Goal: Use online tool/utility: Utilize a website feature to perform a specific function

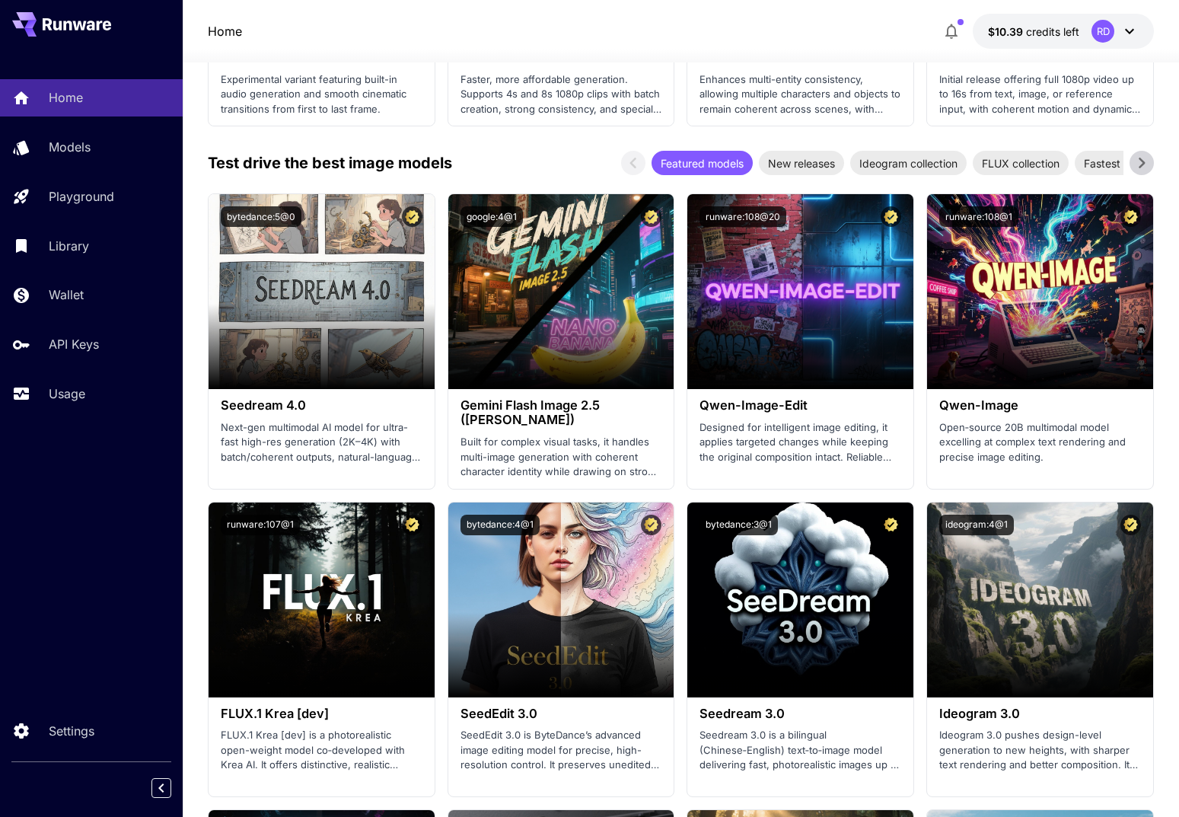
click at [368, 638] on div "Launch in Playground" at bounding box center [322, 599] width 226 height 195
click at [328, 760] on p "FLUX.1 Krea [dev] is a photorealistic open-weight model co‑developed with Krea …" at bounding box center [322, 750] width 202 height 45
click at [94, 394] on div "Usage" at bounding box center [110, 393] width 122 height 18
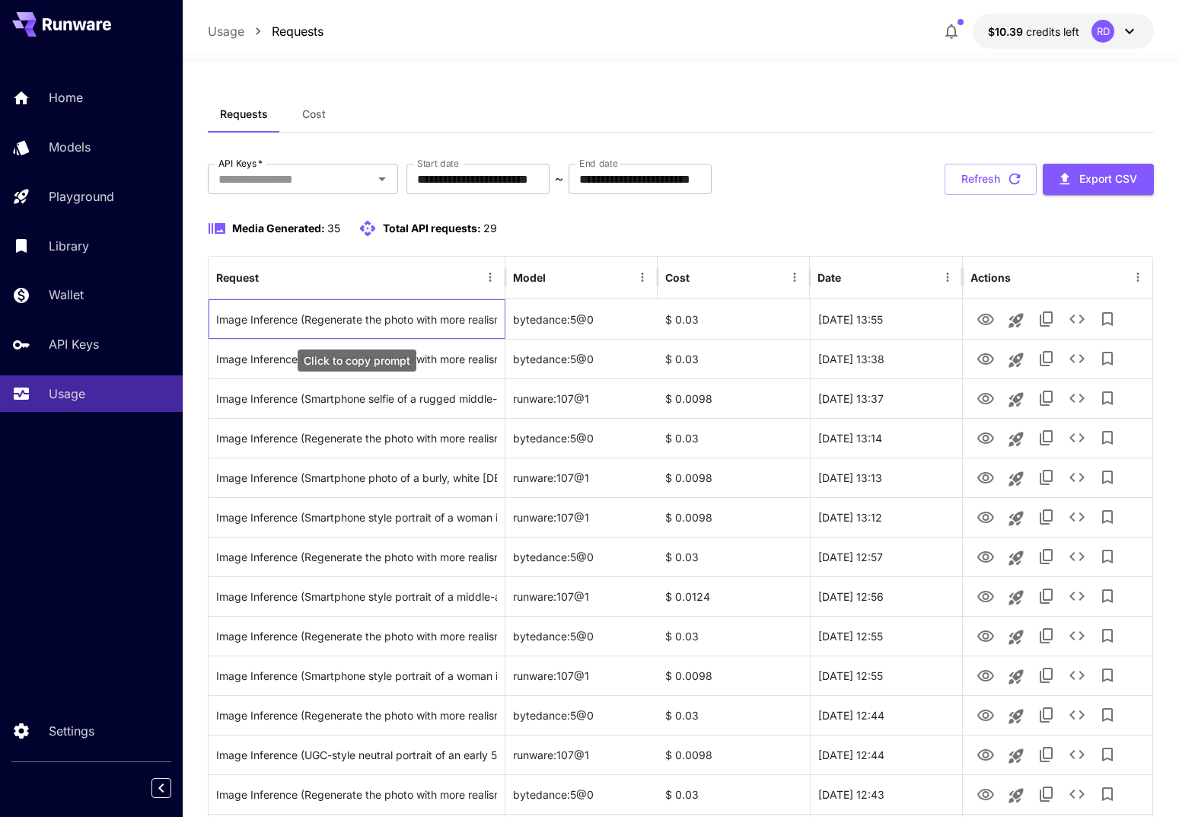
click at [438, 328] on div "Image Inference (Regenerate the photo with more realism in the human skin, the …" at bounding box center [356, 319] width 281 height 39
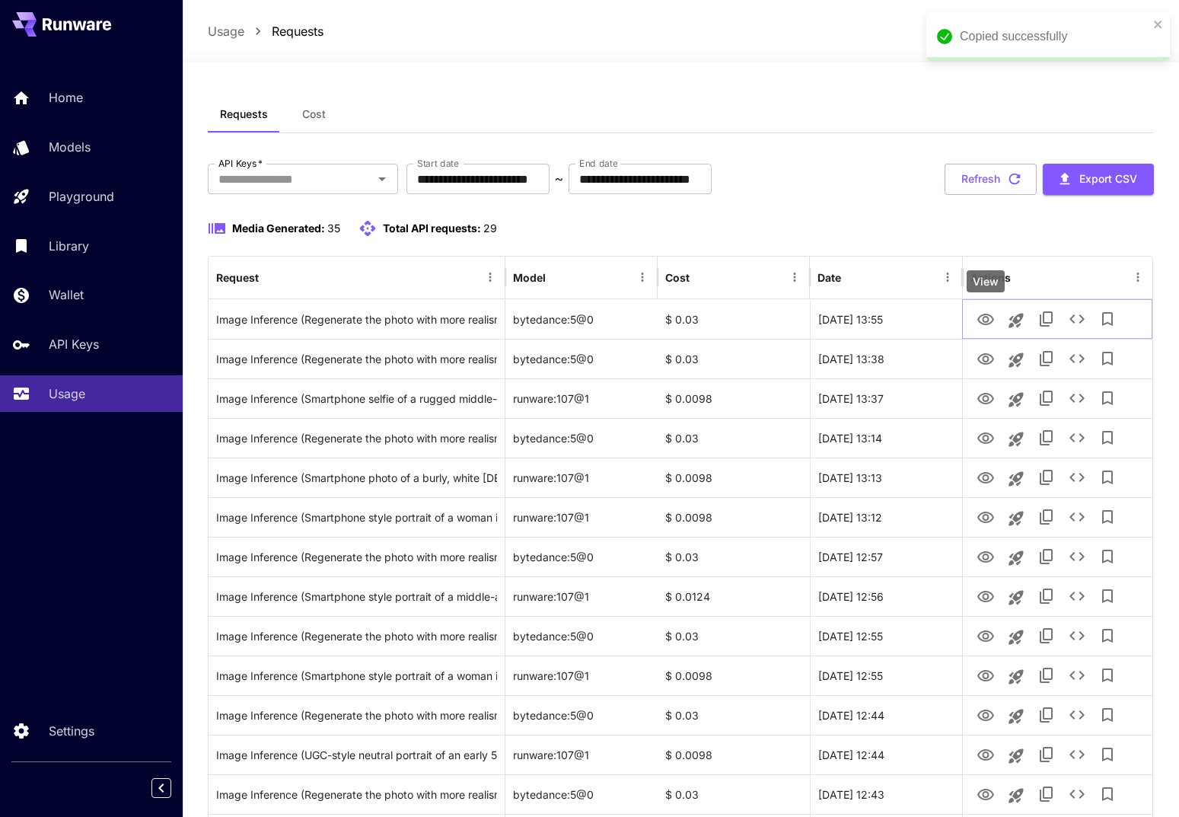
click at [988, 318] on icon "View" at bounding box center [985, 319] width 17 height 11
